Goal: Task Accomplishment & Management: Manage account settings

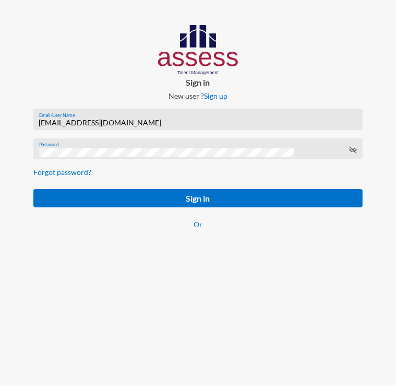
click at [151, 125] on input "[EMAIL_ADDRESS][DOMAIN_NAME]" at bounding box center [198, 122] width 318 height 8
click at [116, 122] on input "[EMAIL_ADDRESS][DOMAIN_NAME]" at bounding box center [198, 122] width 318 height 8
paste input "SPLSS1051471983"
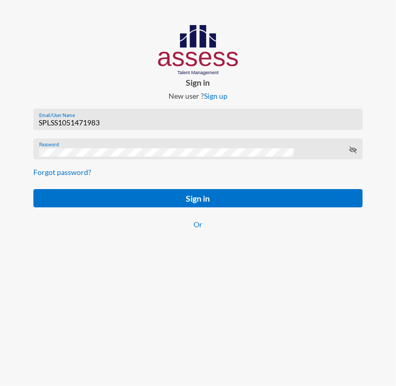
type input "SPLSS1051471983"
click at [78, 148] on div "Password" at bounding box center [198, 152] width 318 height 16
click at [40, 210] on form "SPLSS1051471983 Email/User Name Password Forgot password? Sign in Or" at bounding box center [198, 175] width 346 height 150
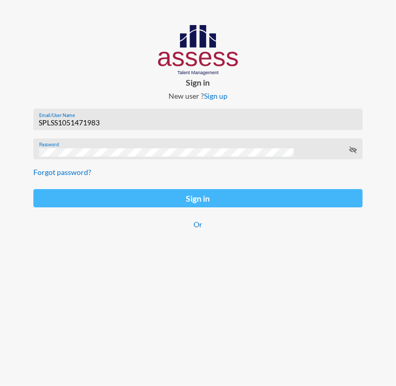
click at [44, 198] on button "Sign in" at bounding box center [197, 198] width 329 height 18
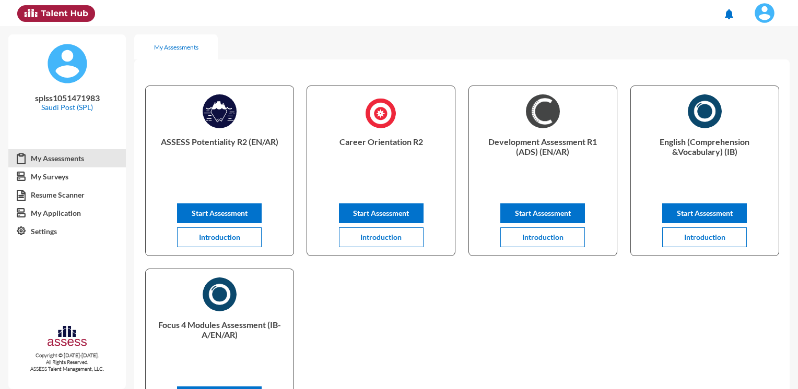
click at [766, 17] on img at bounding box center [764, 13] width 21 height 21
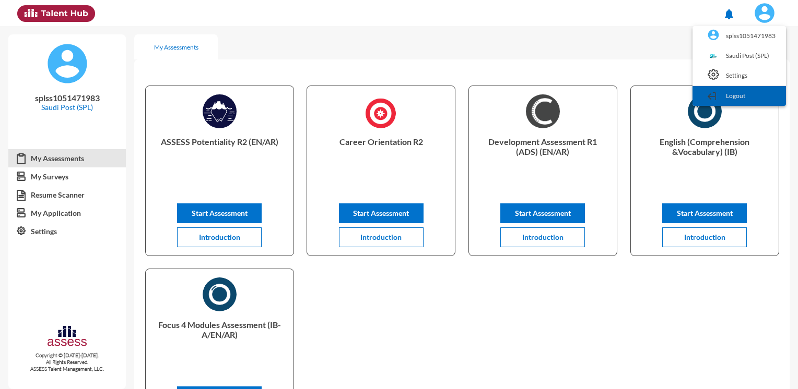
click at [758, 97] on link "Logout" at bounding box center [738, 96] width 83 height 20
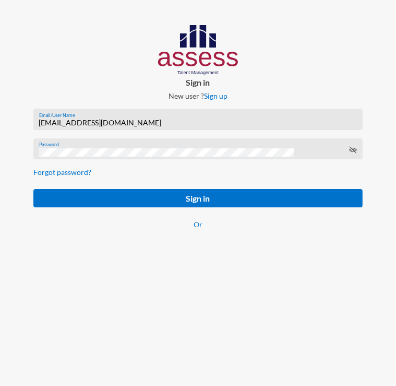
click at [82, 120] on input "[EMAIL_ADDRESS][DOMAIN_NAME]" at bounding box center [198, 122] width 318 height 8
click at [85, 124] on input "[EMAIL_ADDRESS][DOMAIN_NAME]" at bounding box center [198, 122] width 318 height 8
click at [81, 123] on input "[EMAIL_ADDRESS][DOMAIN_NAME]" at bounding box center [198, 122] width 318 height 8
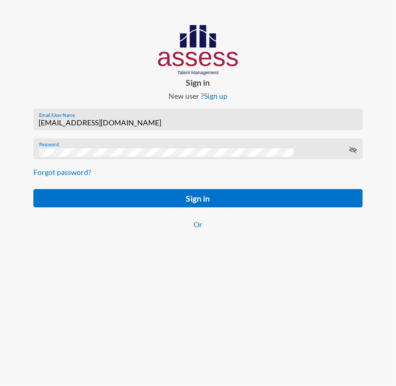
click at [81, 123] on input "[EMAIL_ADDRESS][DOMAIN_NAME]" at bounding box center [198, 122] width 318 height 8
paste input "basalghamdi091105"
type input "basalghamdi091105"
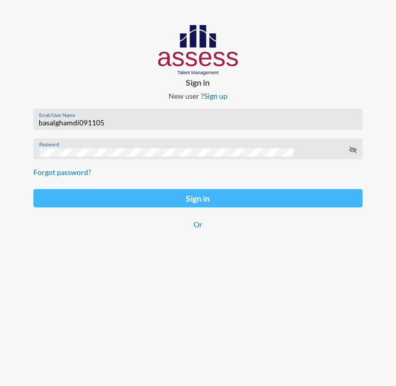
click at [39, 199] on button "Sign in" at bounding box center [197, 198] width 329 height 18
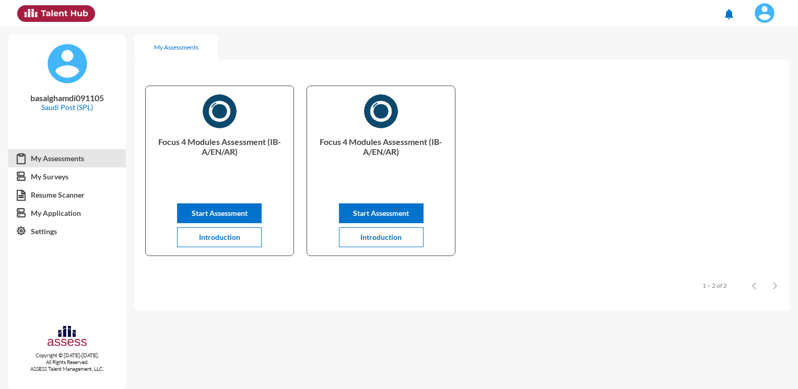
click at [753, 24] on button at bounding box center [764, 13] width 43 height 26
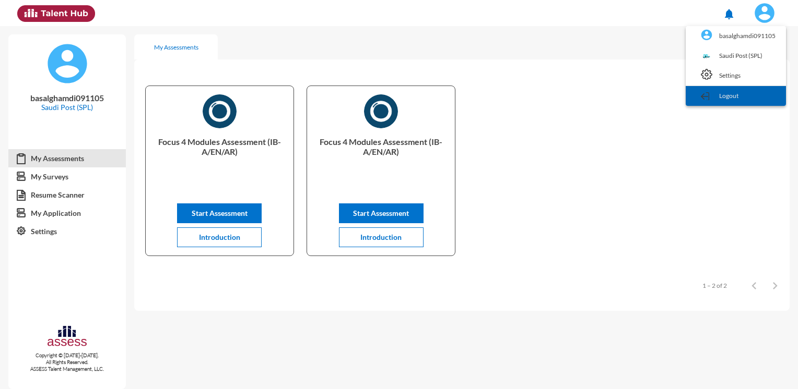
click at [716, 93] on link "Logout" at bounding box center [736, 96] width 90 height 20
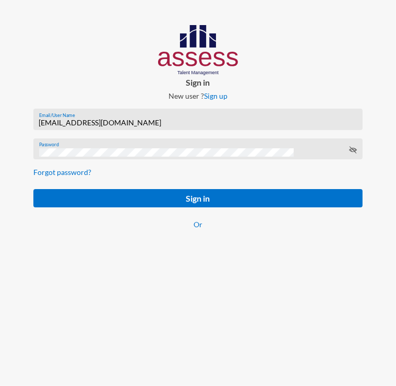
click at [73, 125] on input "[EMAIL_ADDRESS][DOMAIN_NAME]" at bounding box center [198, 122] width 318 height 8
click at [82, 121] on input "[EMAIL_ADDRESS][DOMAIN_NAME]" at bounding box center [198, 122] width 318 height 8
paste input "SPLSS1005587231"
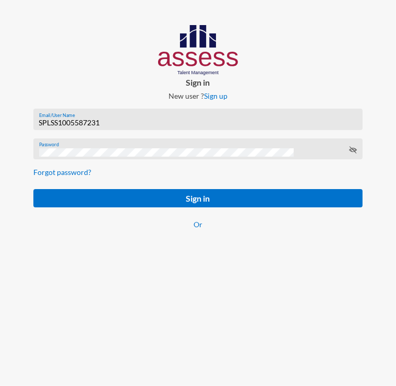
type input "SPLSS1005587231"
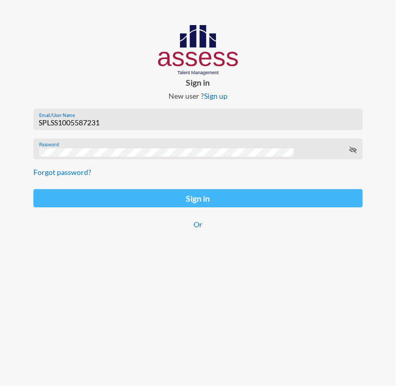
click at [44, 203] on button "Sign in" at bounding box center [197, 198] width 329 height 18
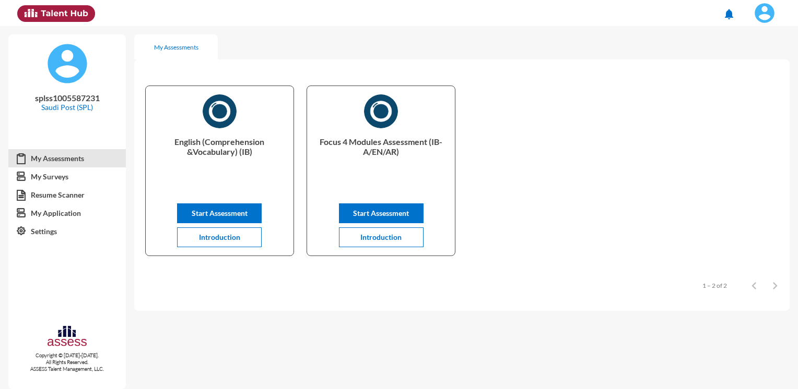
click at [760, 19] on img at bounding box center [764, 13] width 21 height 21
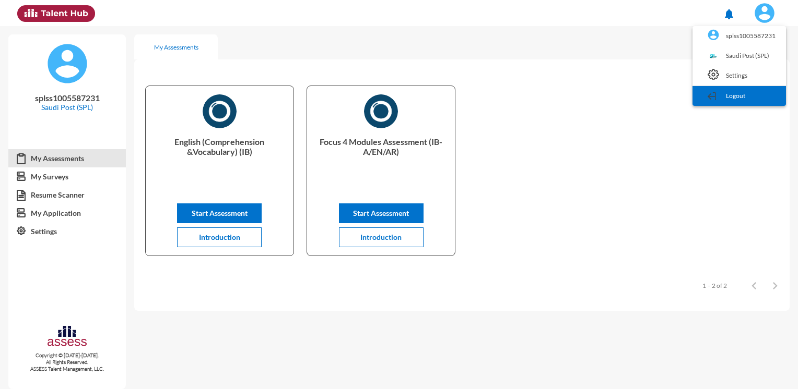
click at [747, 96] on link "Logout" at bounding box center [738, 96] width 83 height 20
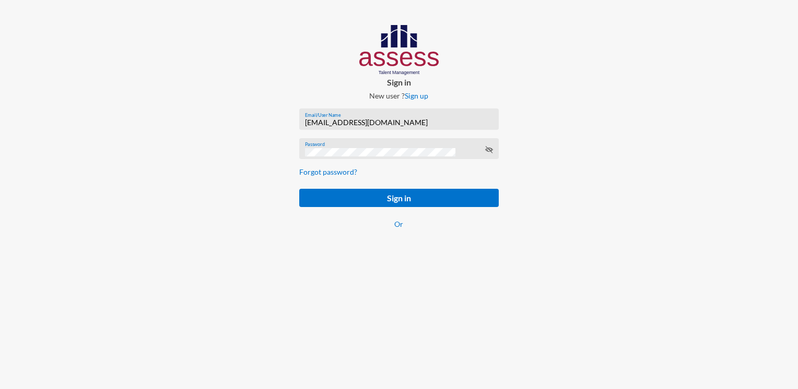
click at [332, 128] on div "[EMAIL_ADDRESS][DOMAIN_NAME] Email/User Name" at bounding box center [399, 122] width 188 height 16
click at [338, 122] on input "[EMAIL_ADDRESS][DOMAIN_NAME]" at bounding box center [399, 122] width 188 height 8
paste input "basalghamdi091105"
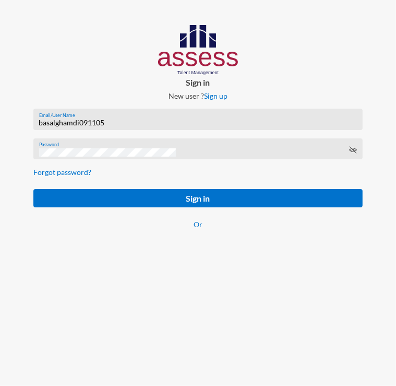
type input "basalghamdi091105"
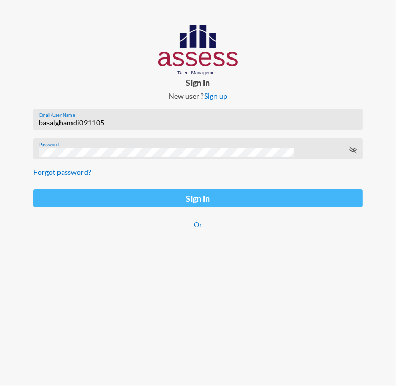
click at [47, 196] on button "Sign in" at bounding box center [197, 198] width 329 height 18
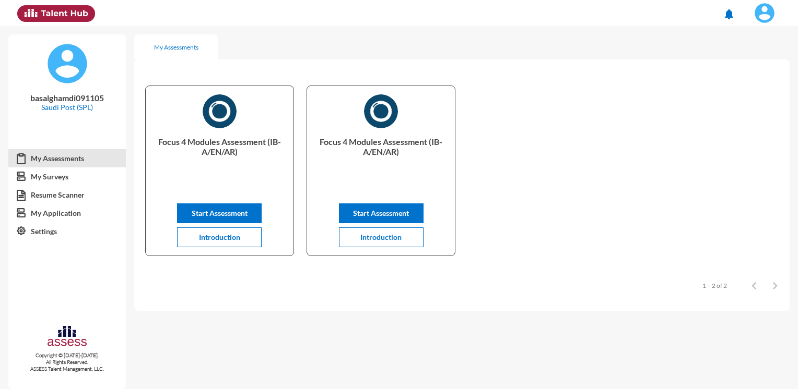
click at [764, 7] on img at bounding box center [764, 13] width 21 height 21
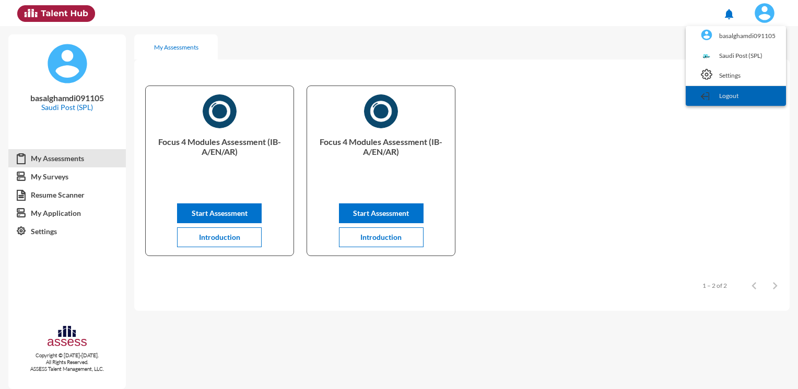
click at [724, 101] on link "Logout" at bounding box center [736, 96] width 90 height 20
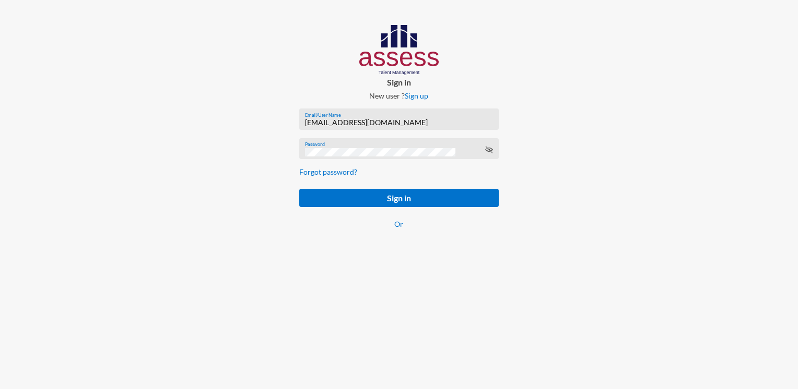
click at [375, 122] on input "[EMAIL_ADDRESS][DOMAIN_NAME]" at bounding box center [399, 122] width 188 height 8
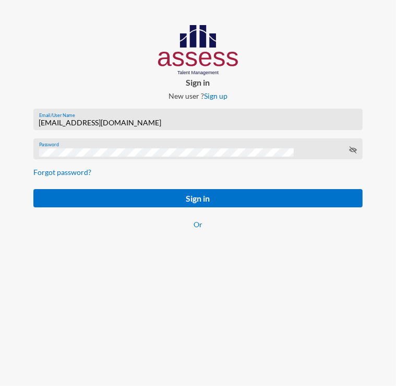
click at [167, 123] on input "[EMAIL_ADDRESS][DOMAIN_NAME]" at bounding box center [198, 122] width 318 height 8
paste input "SPLSS1051471983"
type input "SPLSS1051471983"
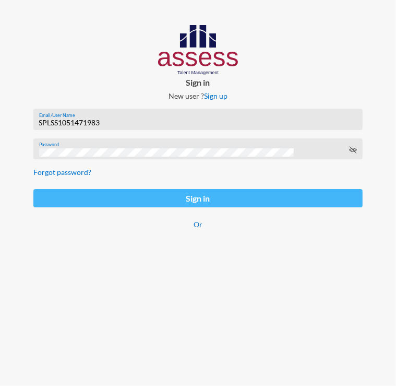
click at [36, 199] on button "Sign in" at bounding box center [197, 198] width 329 height 18
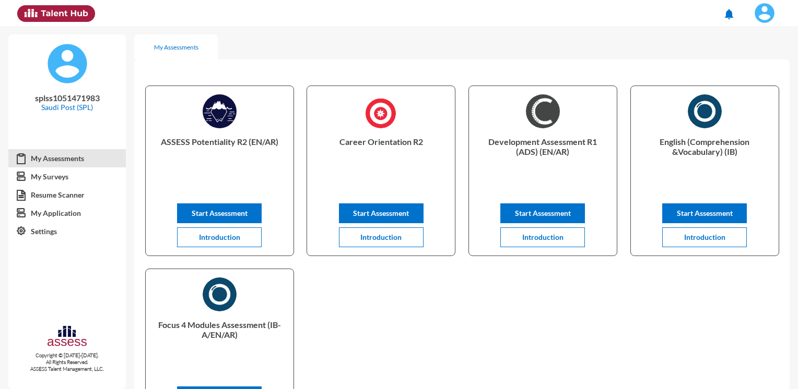
click at [762, 15] on img at bounding box center [764, 13] width 21 height 21
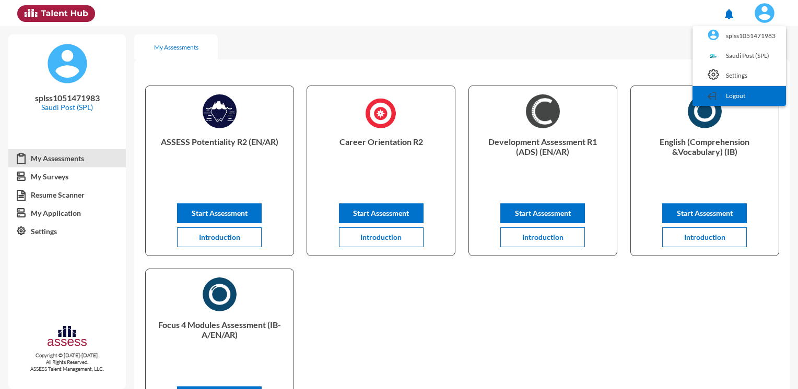
click at [742, 95] on link "Logout" at bounding box center [738, 96] width 83 height 20
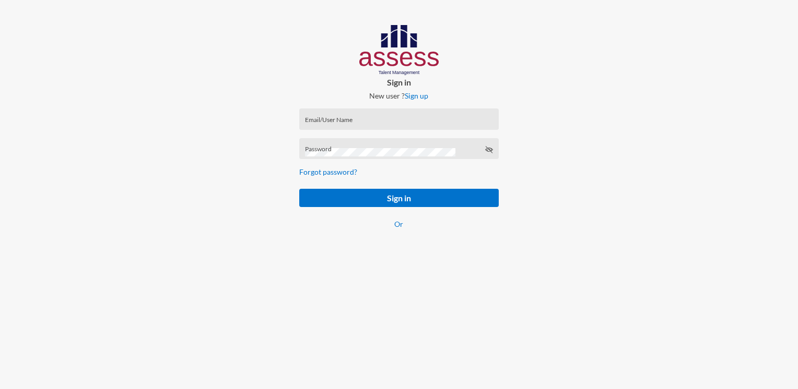
type input "[EMAIL_ADDRESS][DOMAIN_NAME]"
